Goal: Obtain resource: Obtain resource

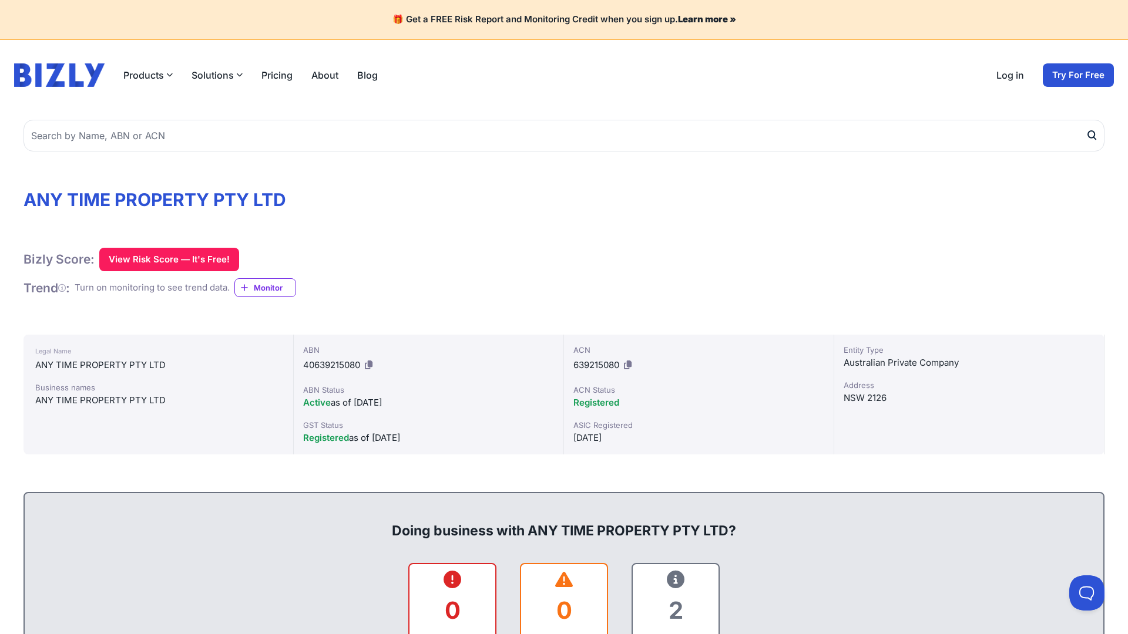
click at [629, 365] on icon at bounding box center [628, 365] width 8 height 9
click at [370, 365] on icon at bounding box center [369, 365] width 8 height 9
click at [270, 287] on span "Monitor" at bounding box center [275, 288] width 42 height 12
click at [167, 259] on button "View Risk Score — It's Free!" at bounding box center [169, 259] width 140 height 23
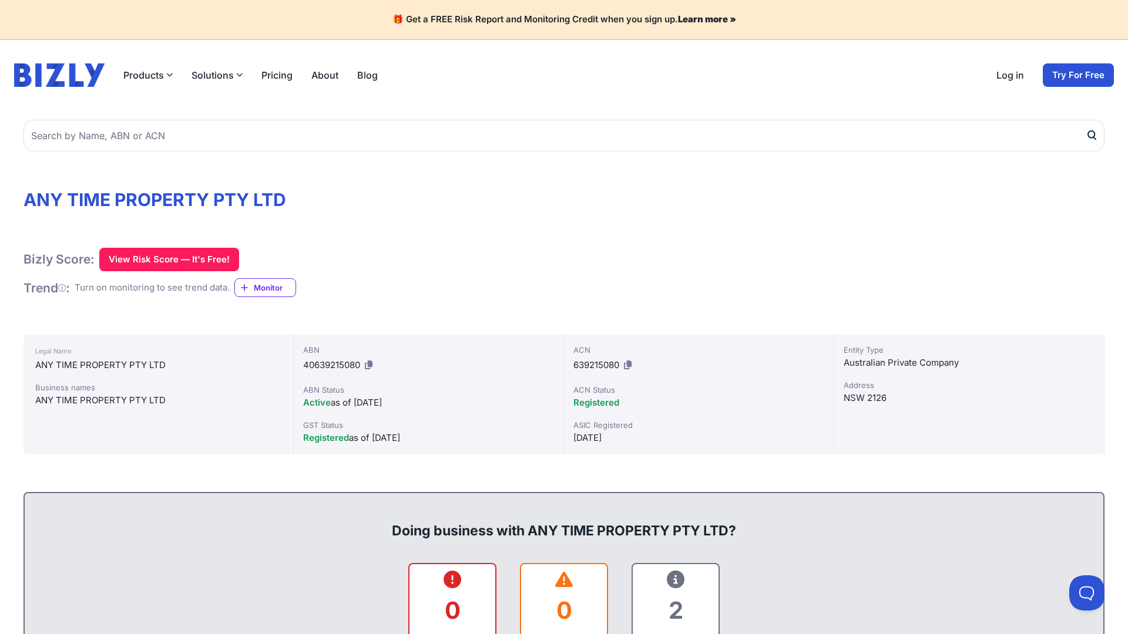
click at [216, 75] on button "Solutions" at bounding box center [216, 75] width 51 height 14
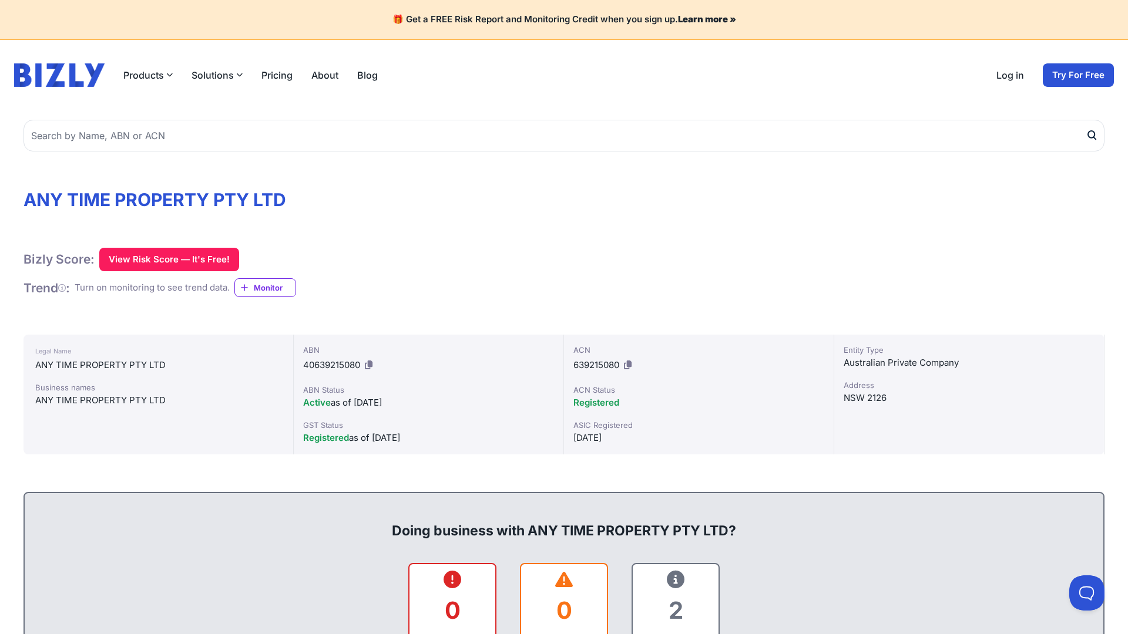
scroll to position [410, 0]
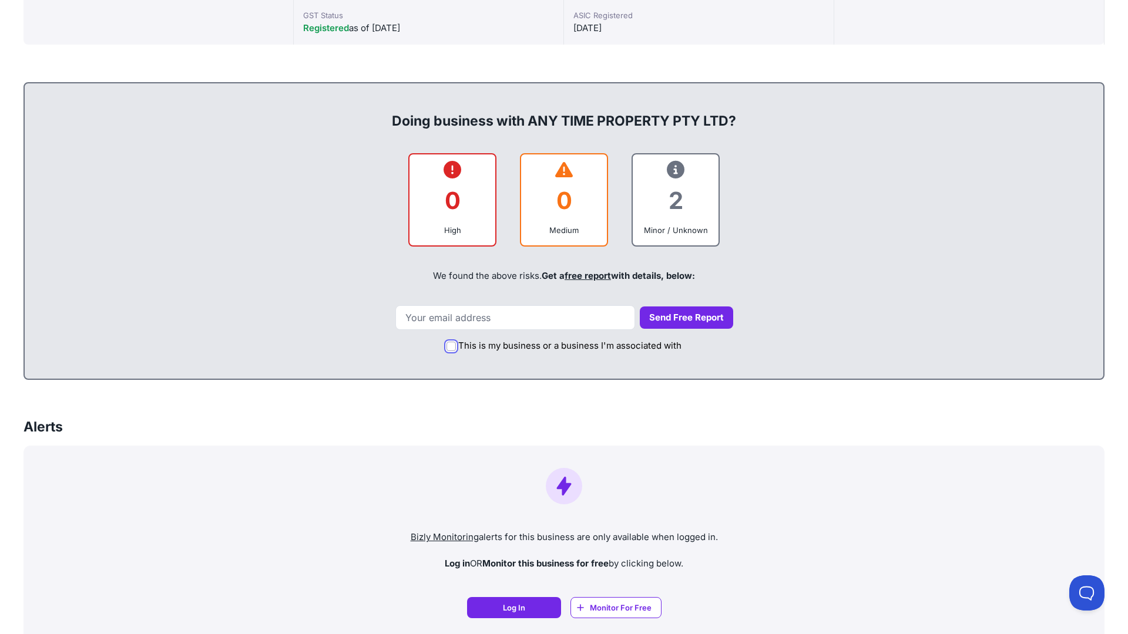
click at [451, 346] on input "This is my business or a business I'm associated with" at bounding box center [450, 346] width 9 height 9
checkbox input "true"
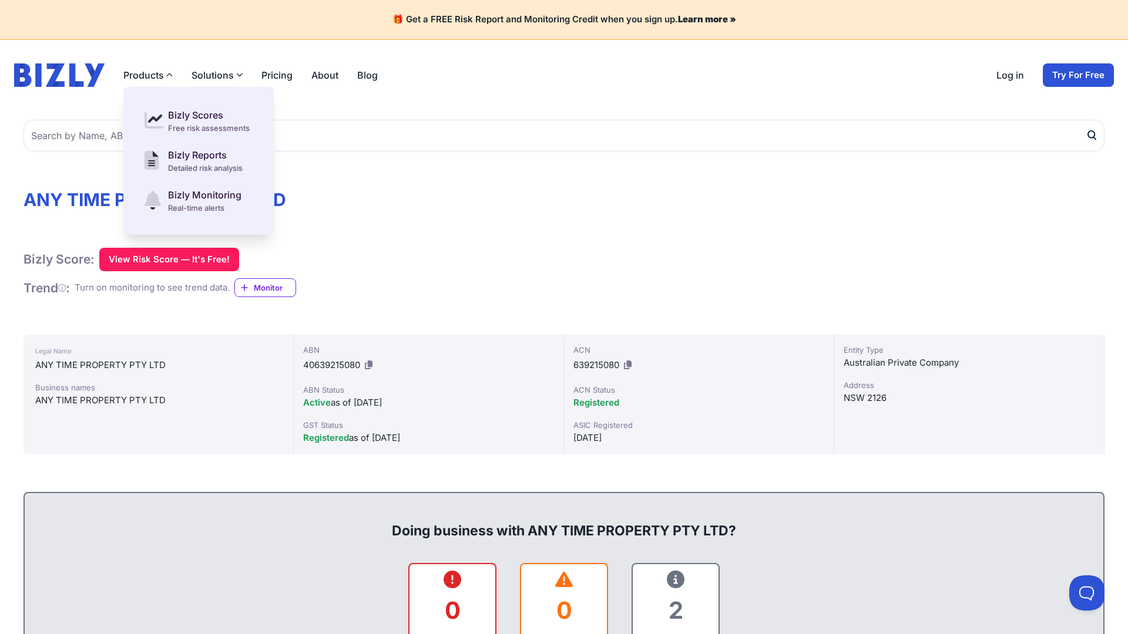
click at [1094, 135] on icon "submit" at bounding box center [1091, 134] width 6 height 7
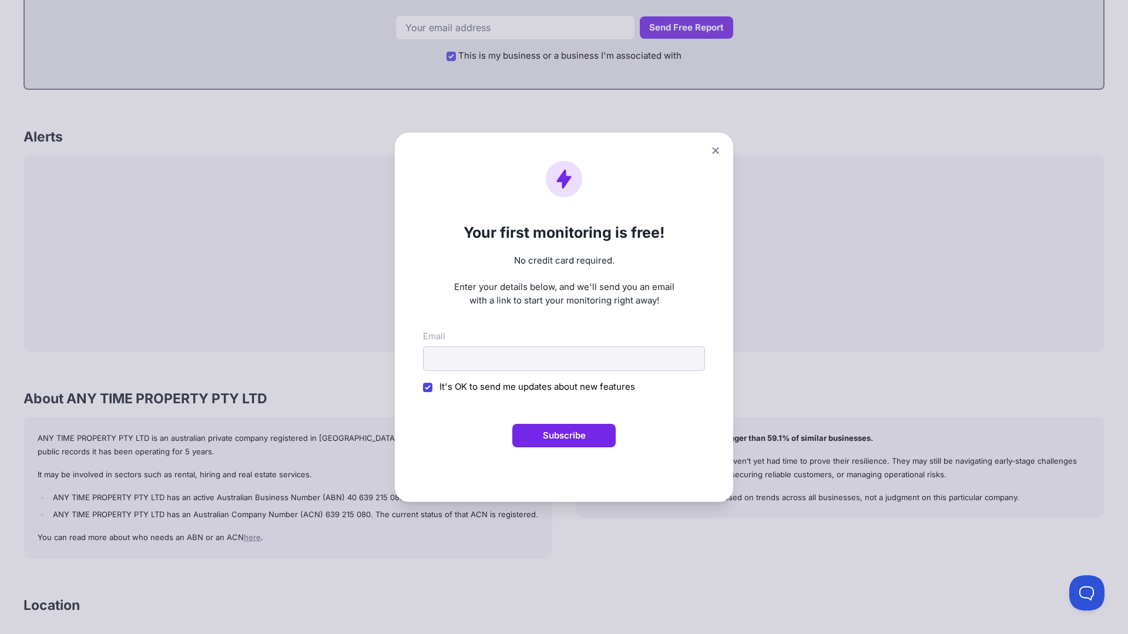
click at [564, 317] on form "Your first monitoring is free! No credit card required. Enter your details belo…" at bounding box center [564, 317] width 282 height 313
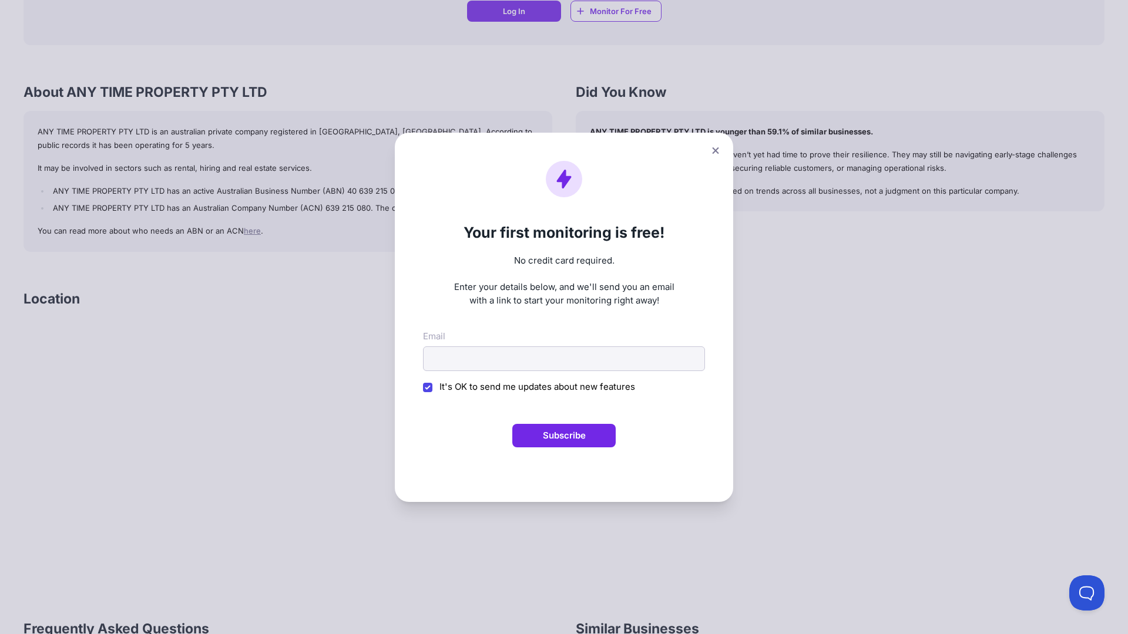
scroll to position [394, 0]
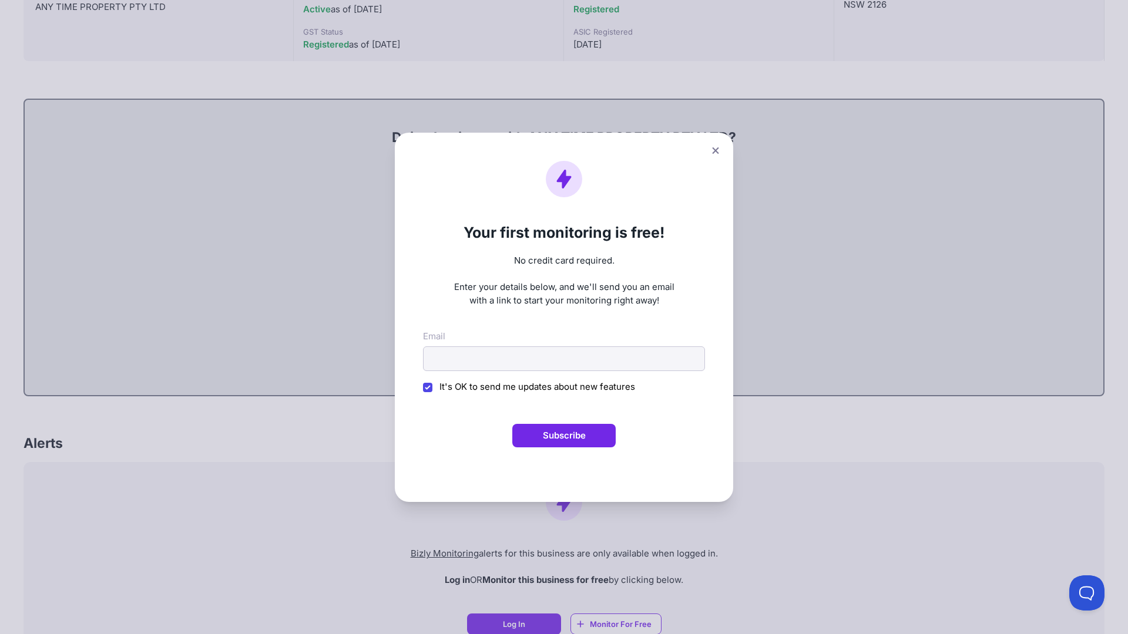
click at [564, 435] on button "Subscribe" at bounding box center [563, 435] width 103 height 23
click at [428, 387] on input "It's OK to send me updates about new features" at bounding box center [427, 387] width 9 height 9
checkbox input "false"
click at [715, 150] on icon at bounding box center [715, 150] width 6 height 6
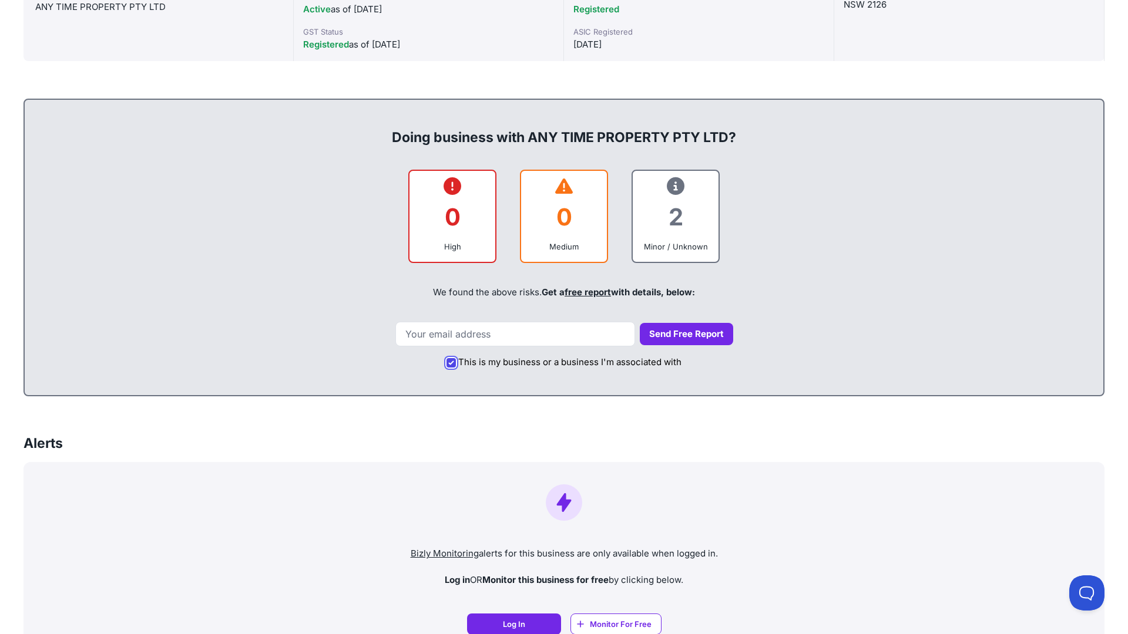
click at [451, 362] on input "This is my business or a business I'm associated with" at bounding box center [450, 362] width 9 height 9
checkbox input "false"
click at [680, 334] on button "Send Free Report" at bounding box center [686, 334] width 93 height 23
